Goal: Navigation & Orientation: Understand site structure

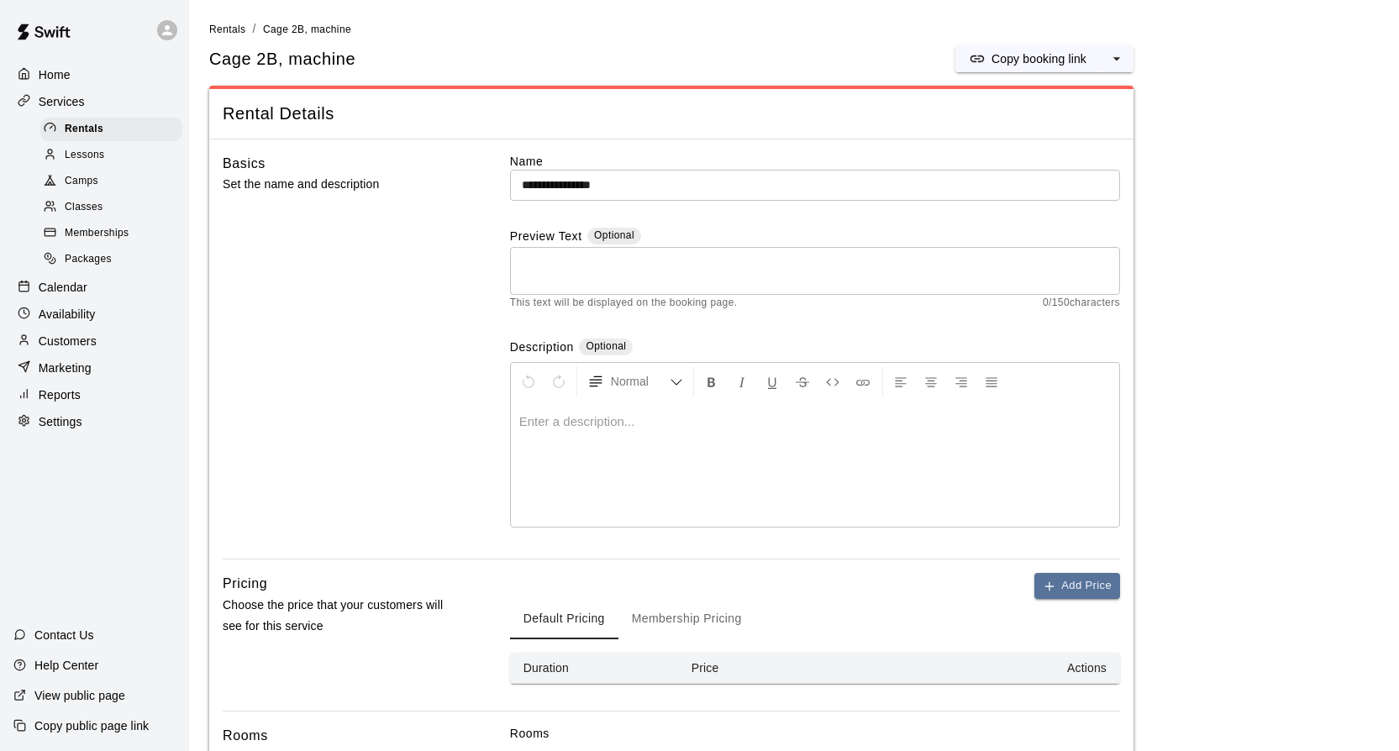
click at [63, 76] on p "Home" at bounding box center [55, 74] width 32 height 17
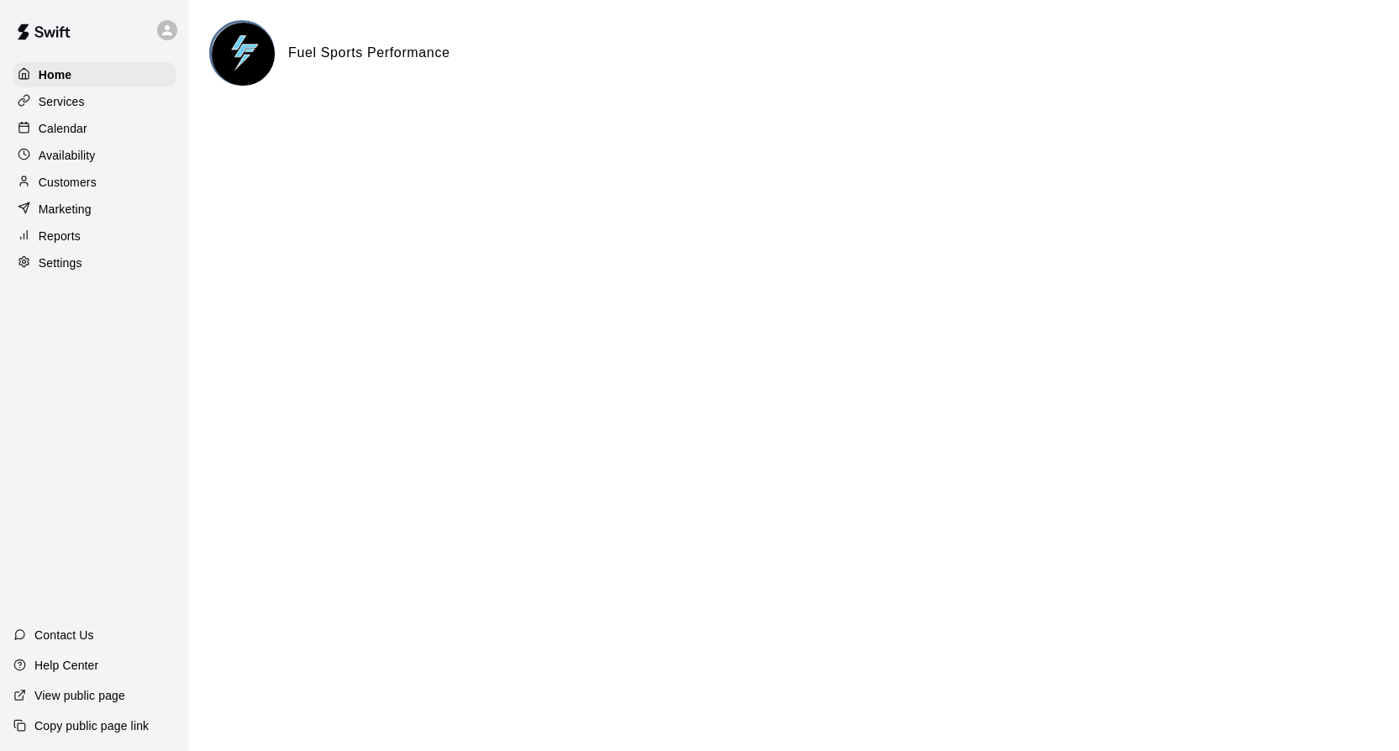
click at [59, 105] on p "Services" at bounding box center [62, 101] width 46 height 17
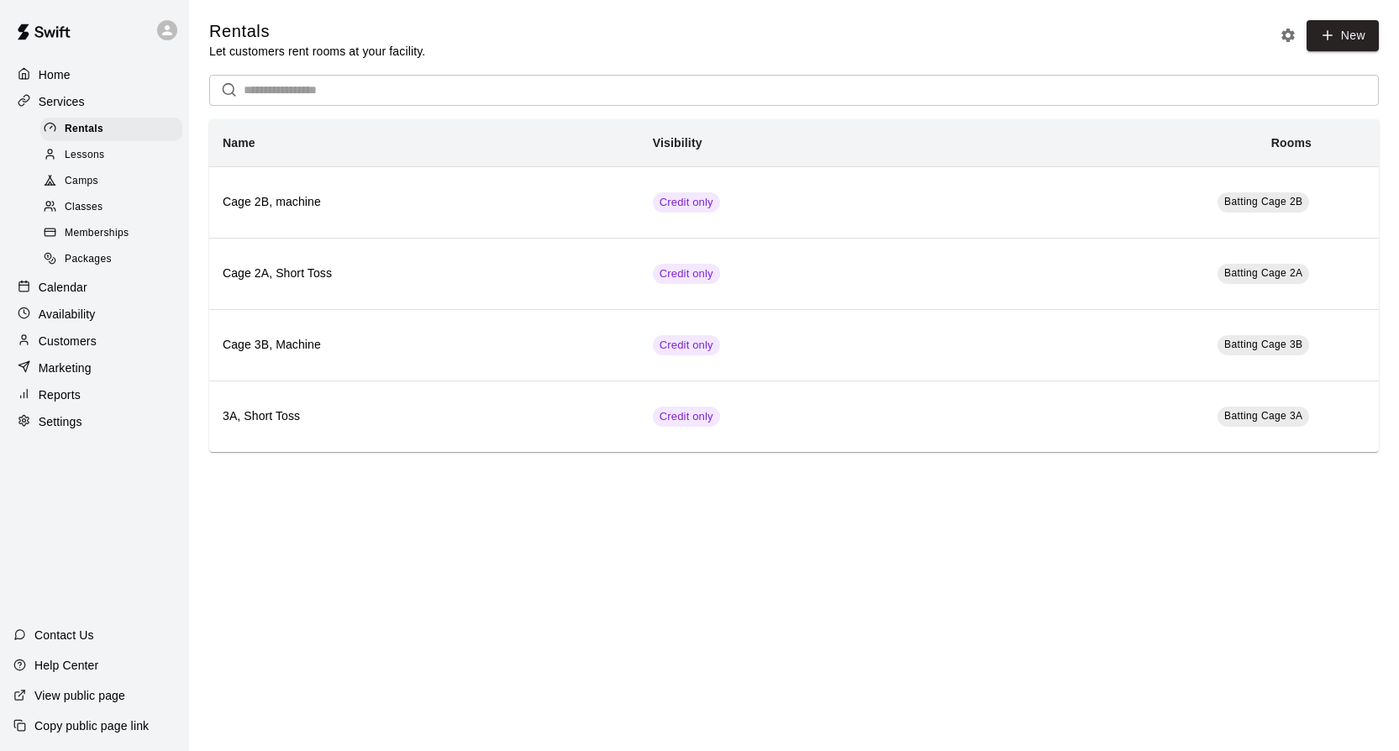
click at [84, 150] on span "Lessons" at bounding box center [85, 155] width 40 height 17
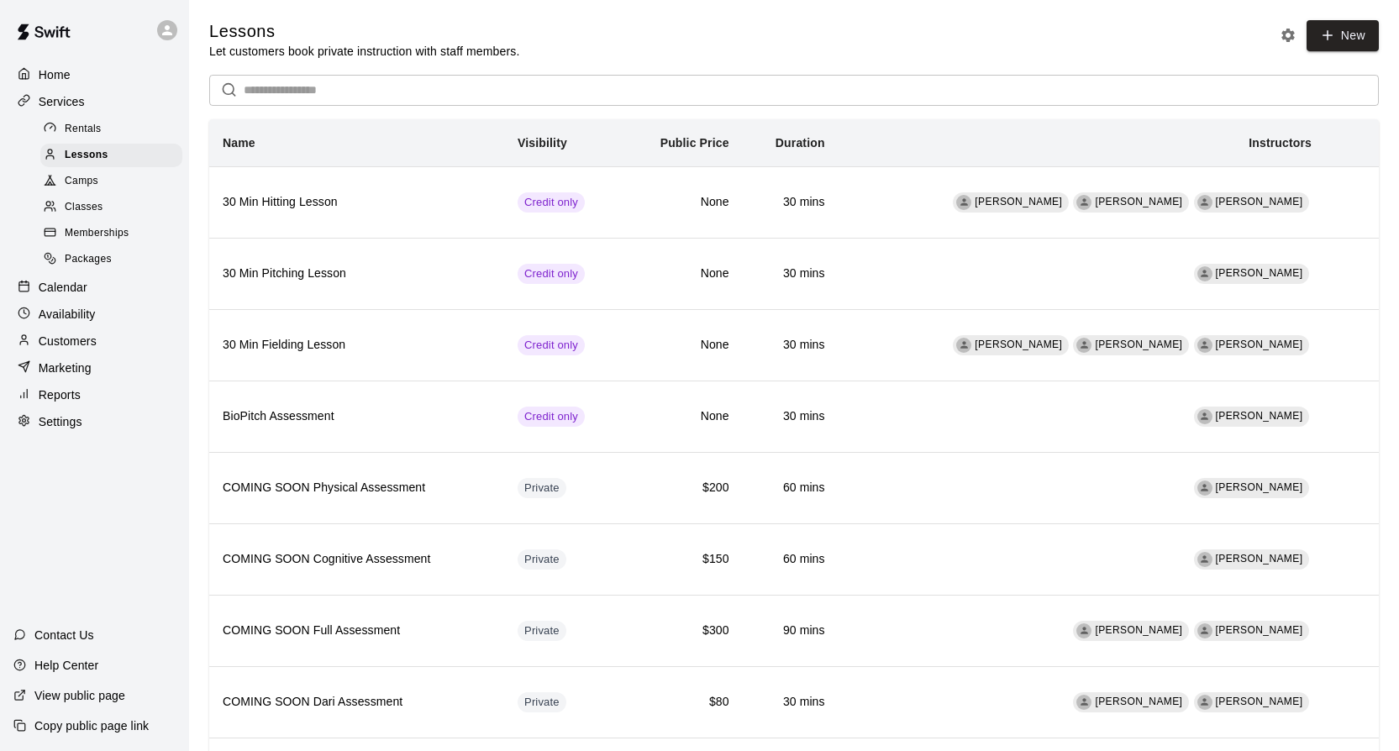
click at [87, 184] on span "Camps" at bounding box center [82, 181] width 34 height 17
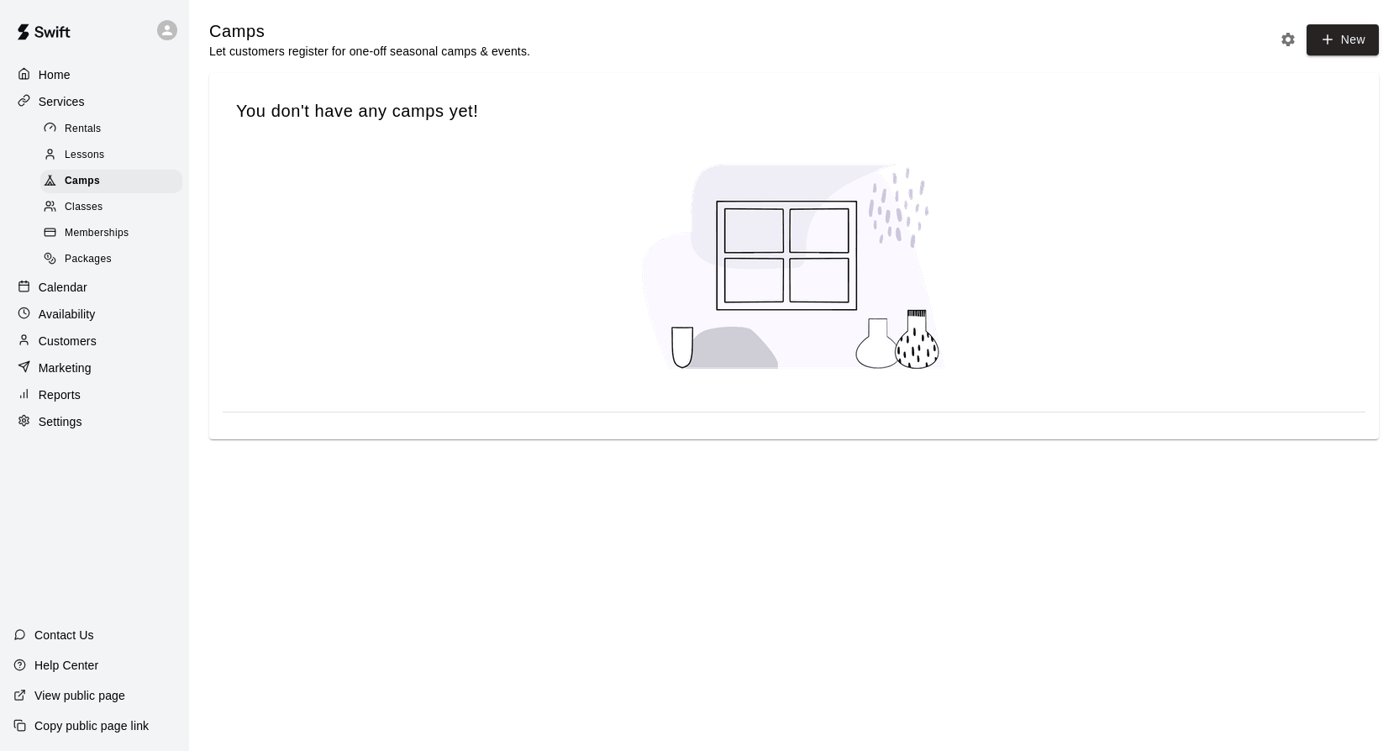
click at [92, 212] on span "Classes" at bounding box center [84, 207] width 38 height 17
click at [92, 233] on span "Memberships" at bounding box center [97, 233] width 64 height 17
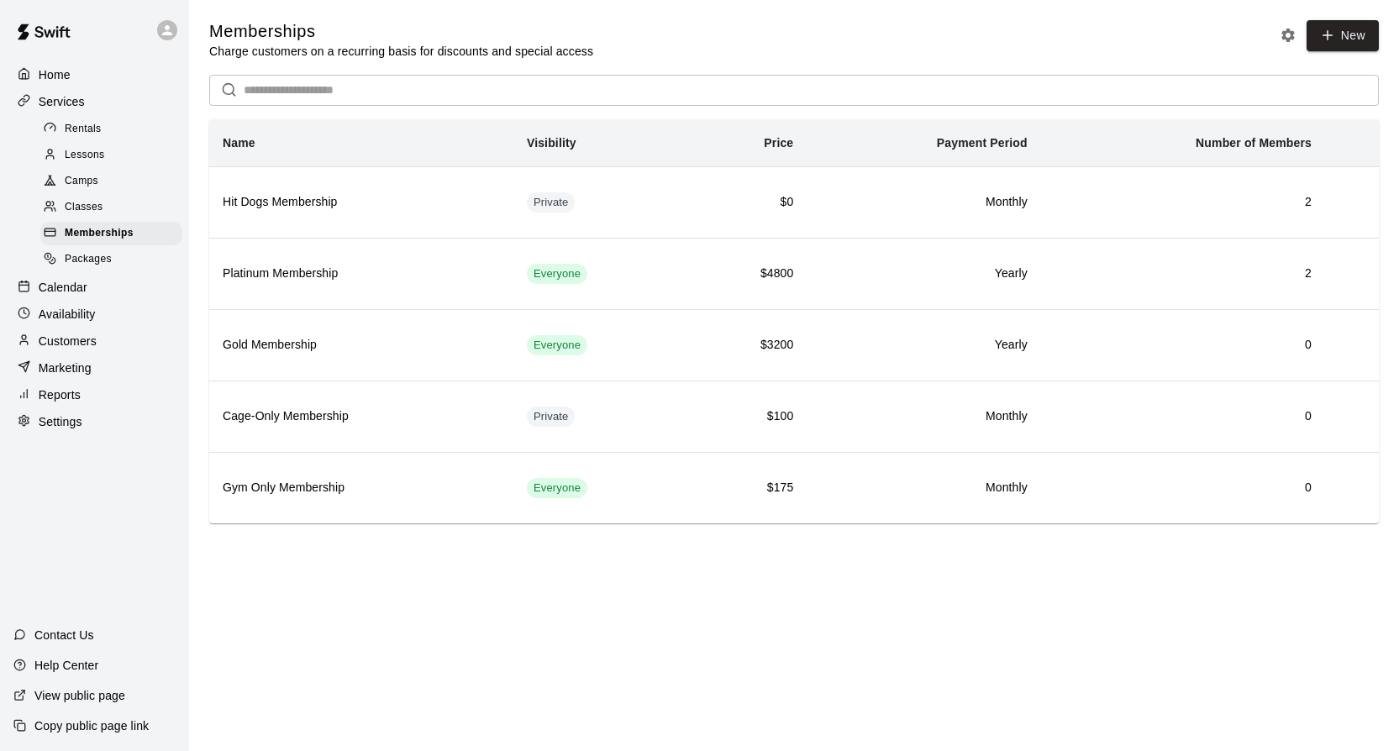
click at [92, 258] on span "Packages" at bounding box center [88, 259] width 47 height 17
